Goal: Task Accomplishment & Management: Use online tool/utility

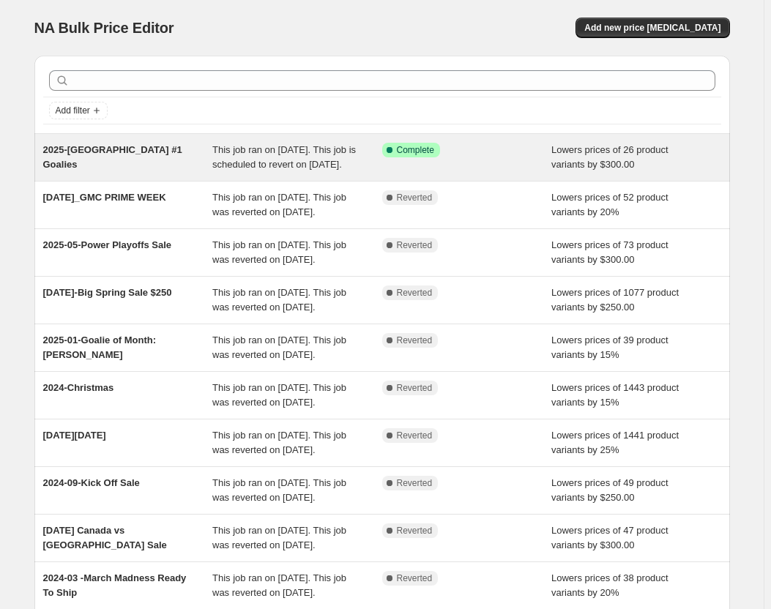
click at [534, 161] on div "Success Complete Complete" at bounding box center [467, 157] width 170 height 29
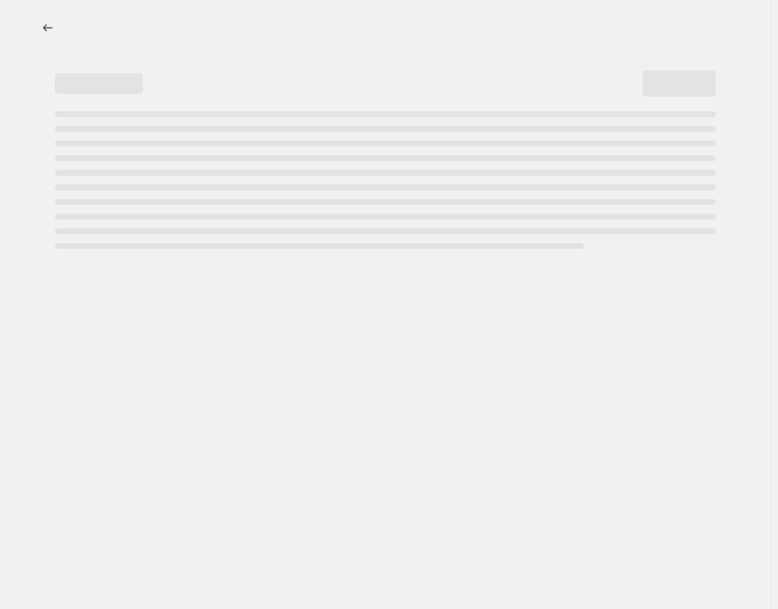
select select "by"
select select "collection"
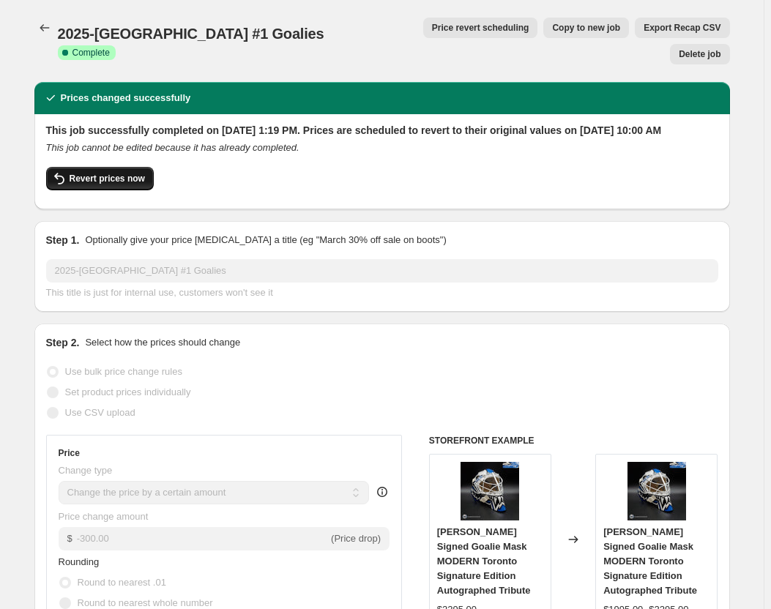
click at [112, 173] on span "Revert prices now" at bounding box center [107, 179] width 75 height 12
checkbox input "false"
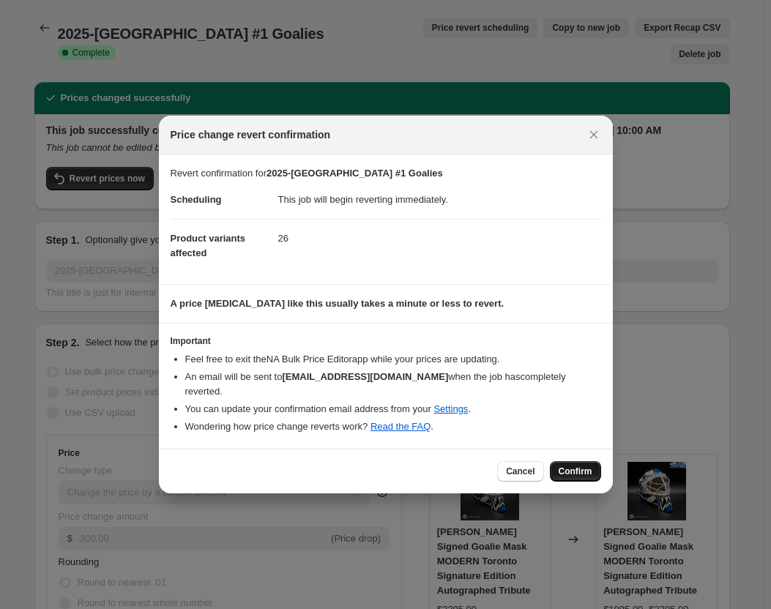
click at [585, 461] on button "Confirm" at bounding box center [575, 471] width 51 height 21
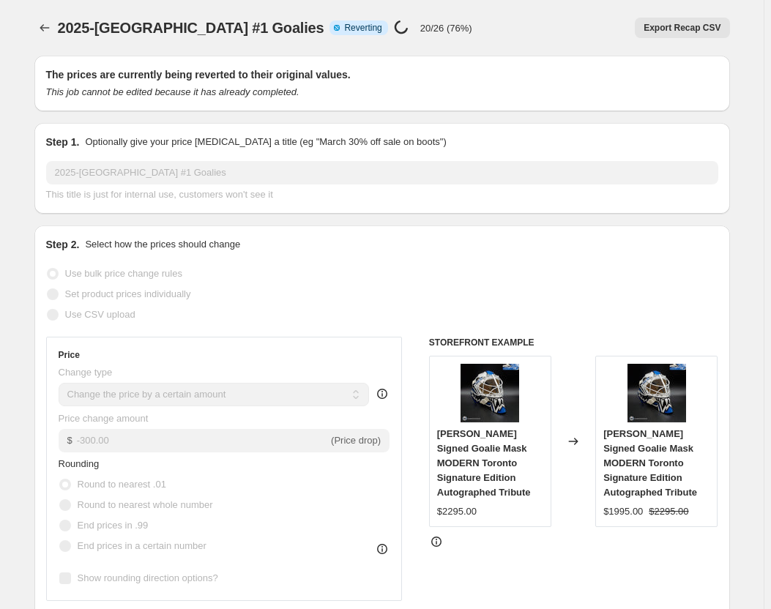
select select "by"
select select "collection"
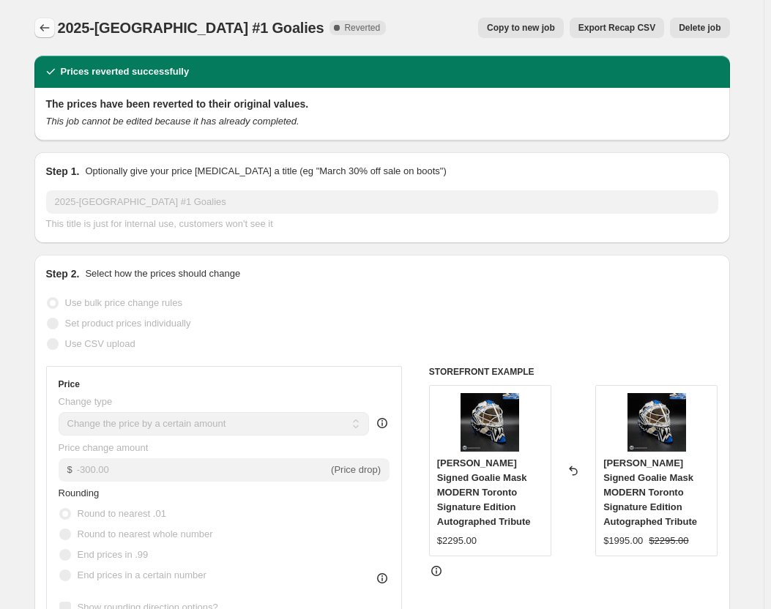
click at [48, 34] on icon "Price change jobs" at bounding box center [44, 28] width 15 height 15
